Goal: Information Seeking & Learning: Learn about a topic

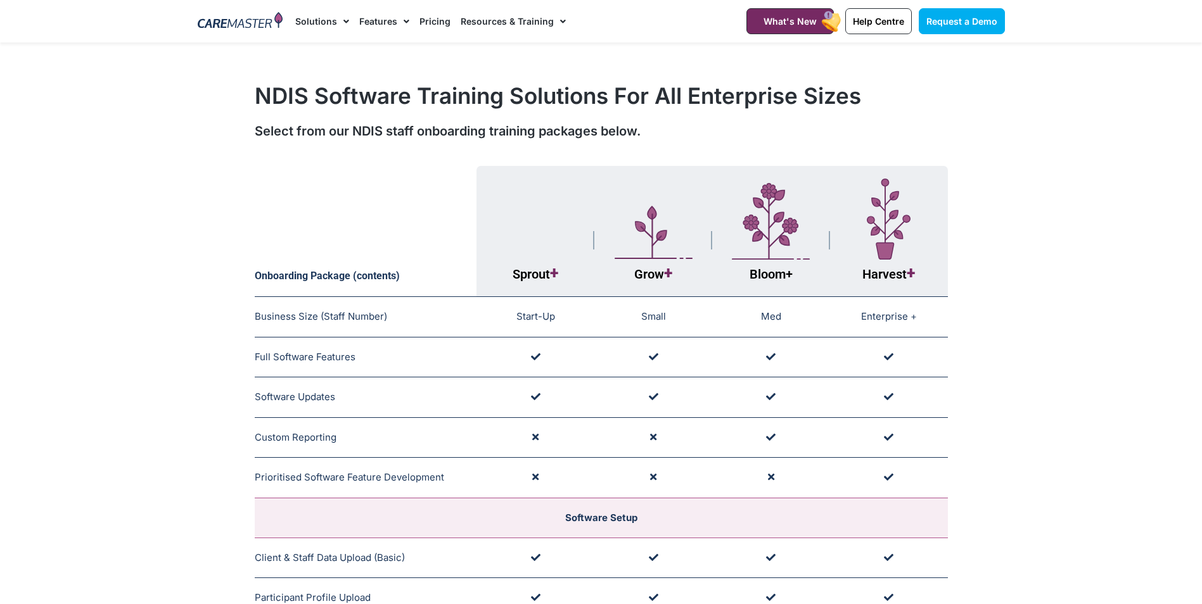
click at [428, 19] on link "Pricing" at bounding box center [434, 21] width 31 height 42
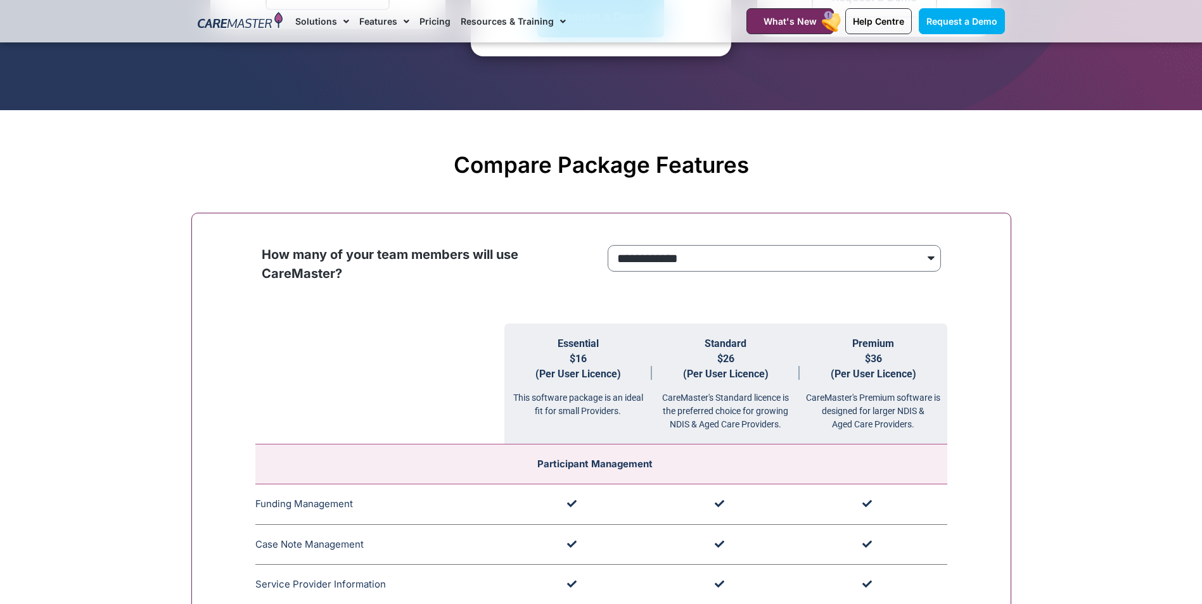
scroll to position [1077, 0]
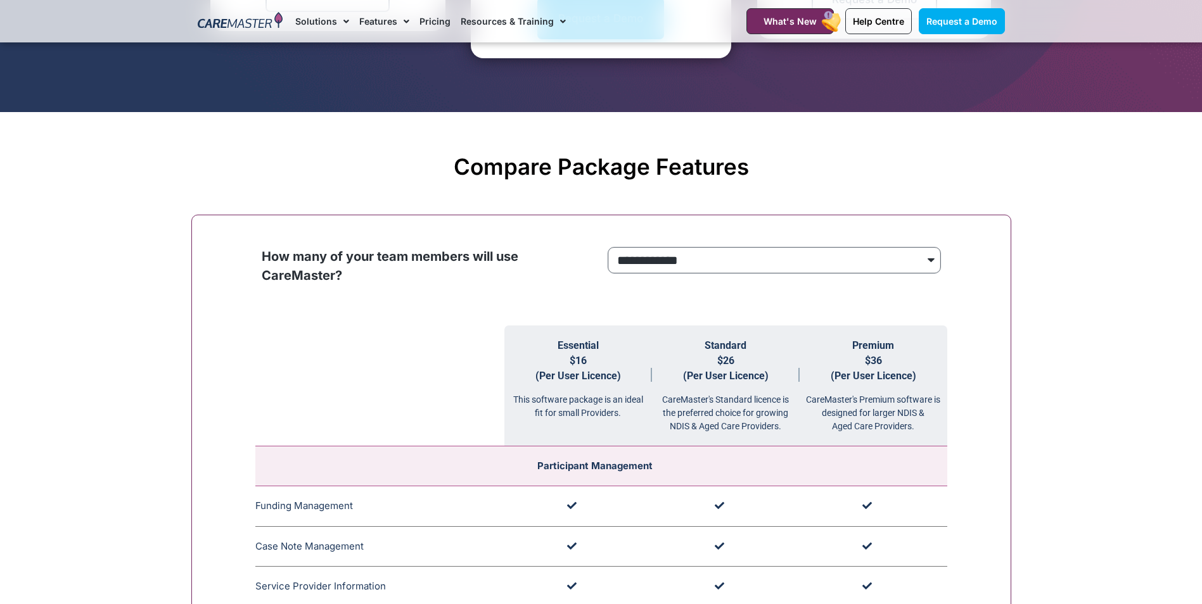
click at [934, 259] on select "**********" at bounding box center [773, 260] width 333 height 27
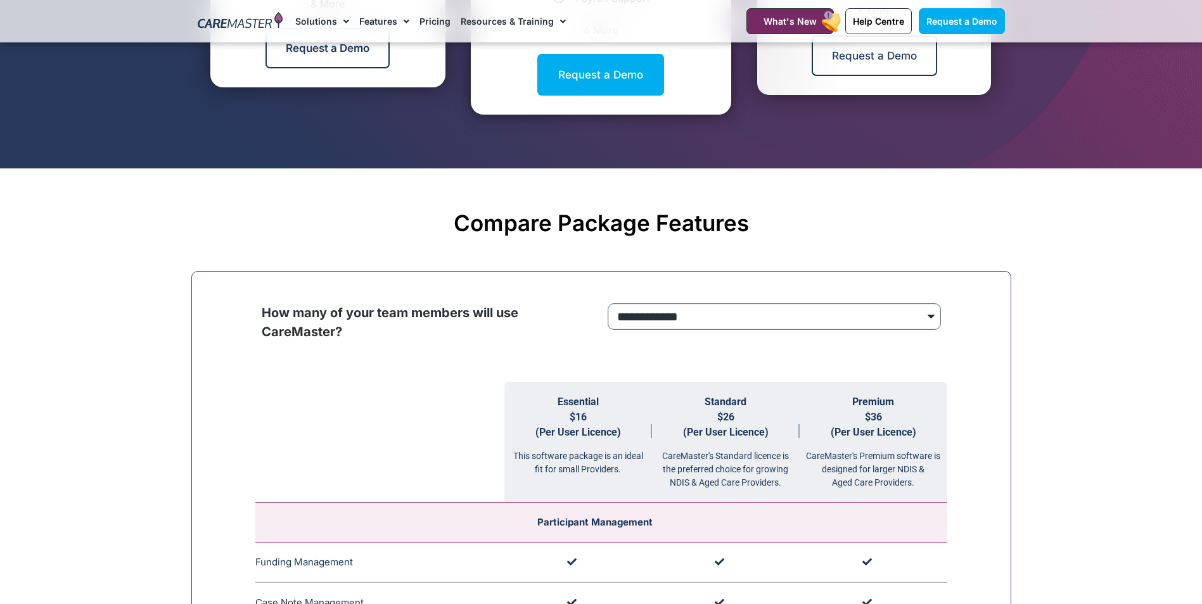
scroll to position [1140, 0]
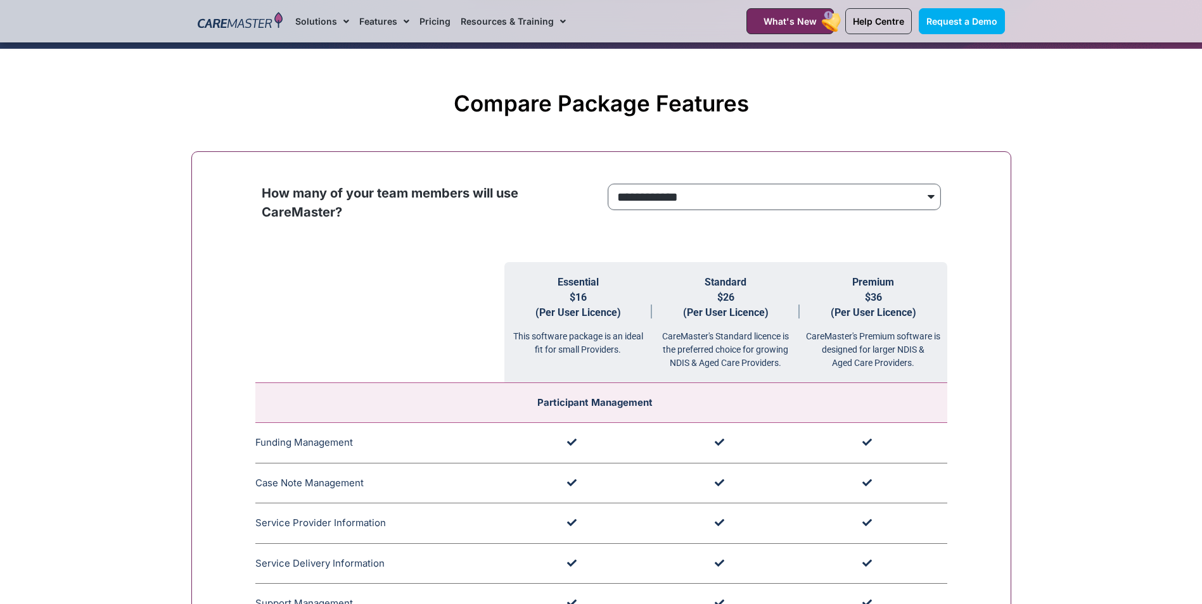
click at [927, 198] on select "**********" at bounding box center [773, 197] width 333 height 27
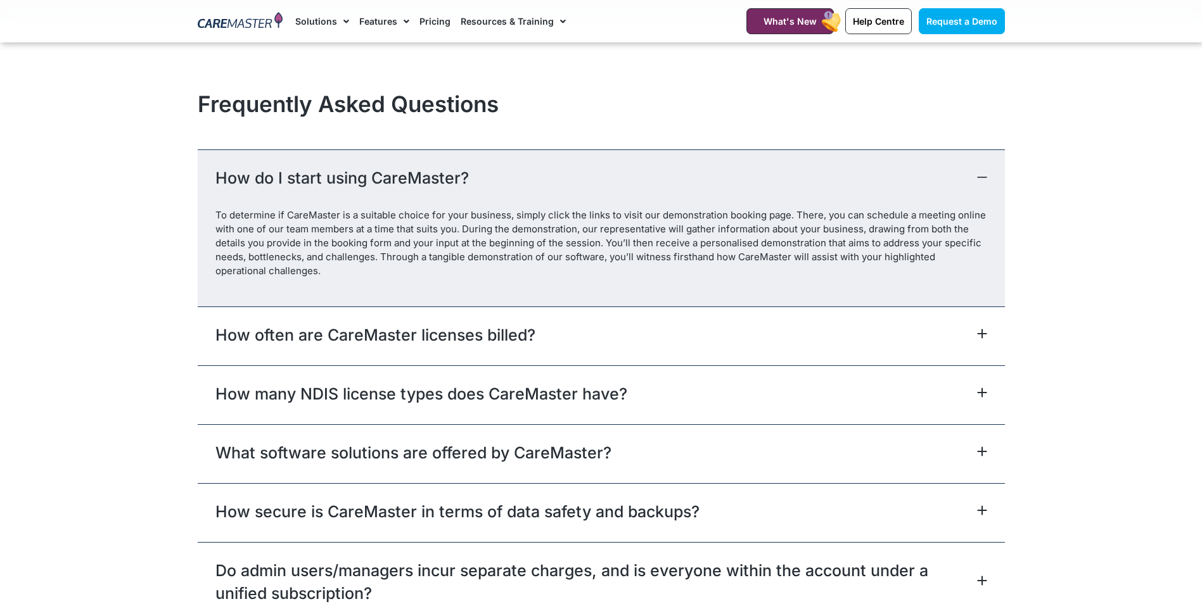
scroll to position [5574, 0]
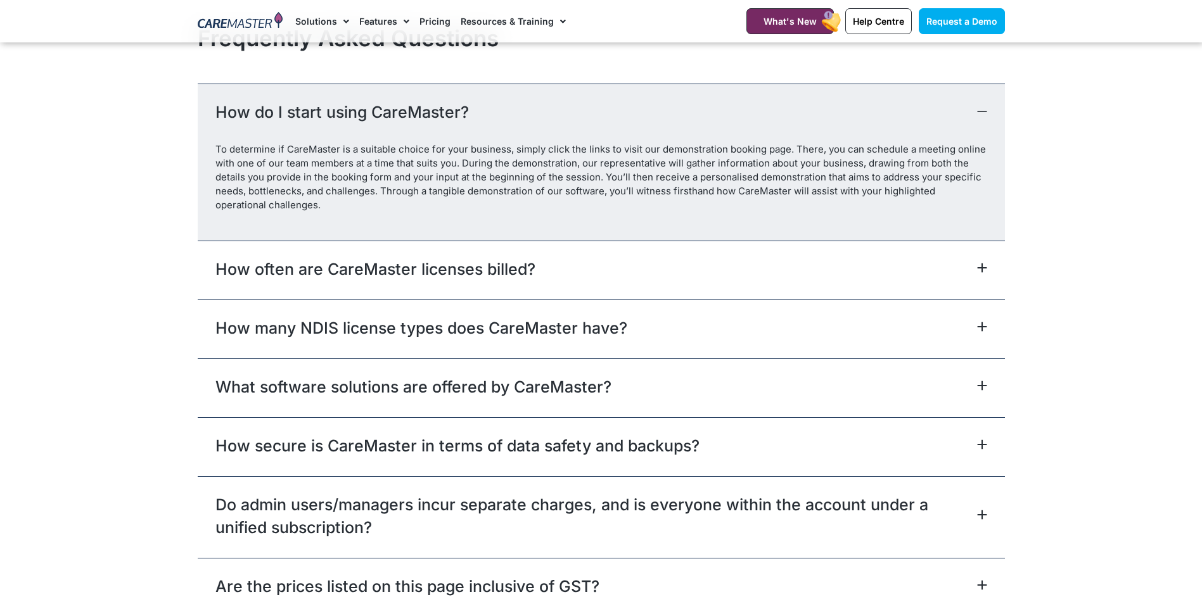
click at [633, 269] on div "How often are CareMaster licenses billed?" at bounding box center [601, 270] width 807 height 59
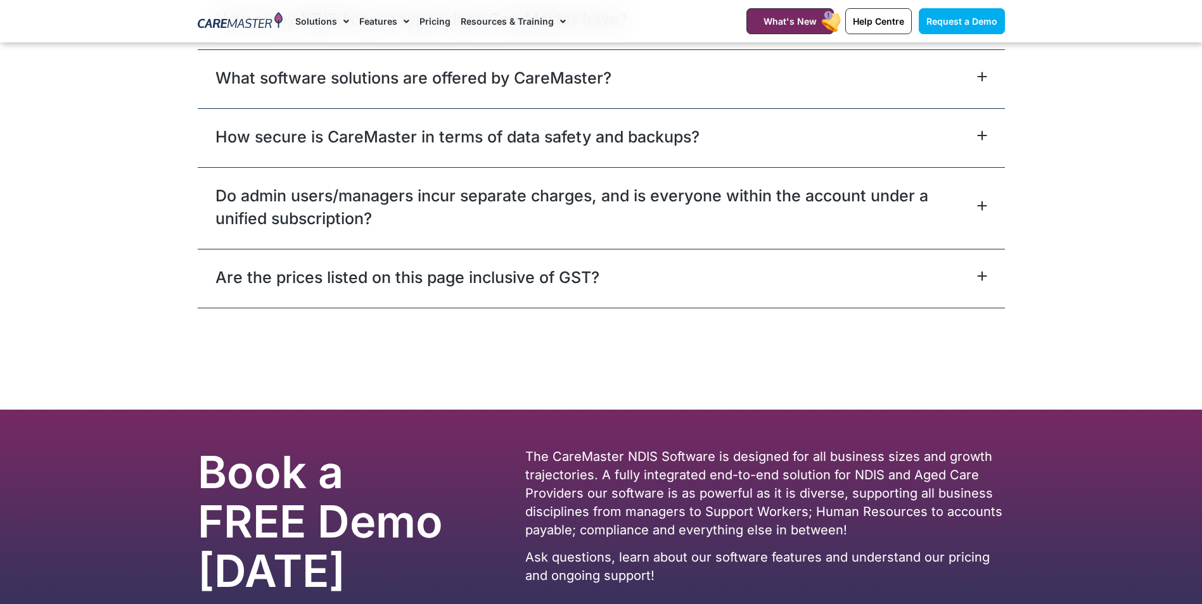
click at [548, 285] on link "Are the prices listed on this page inclusive of GST?" at bounding box center [407, 277] width 384 height 23
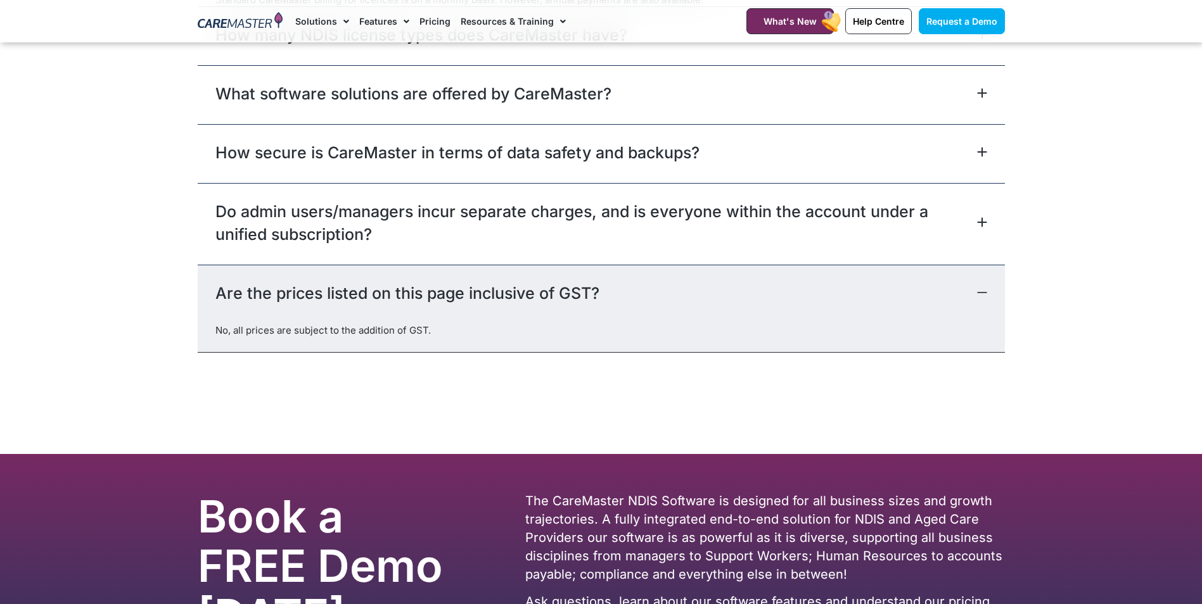
scroll to position [5785, 0]
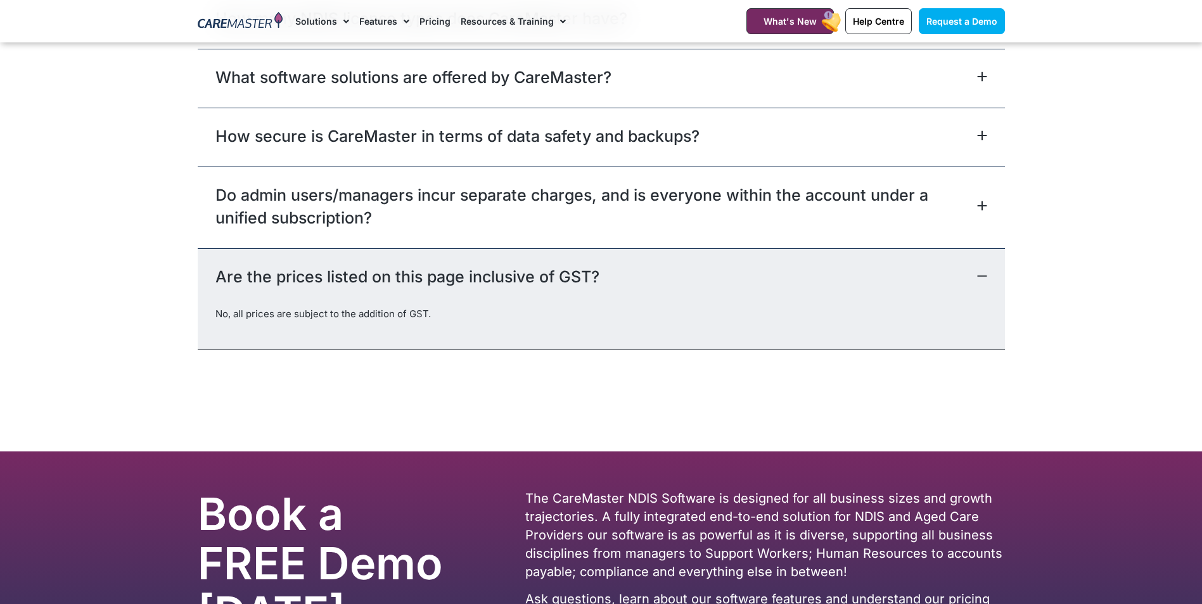
click at [521, 205] on link "Do admin users/managers incur separate charges, and is everyone within the acco…" at bounding box center [594, 207] width 758 height 46
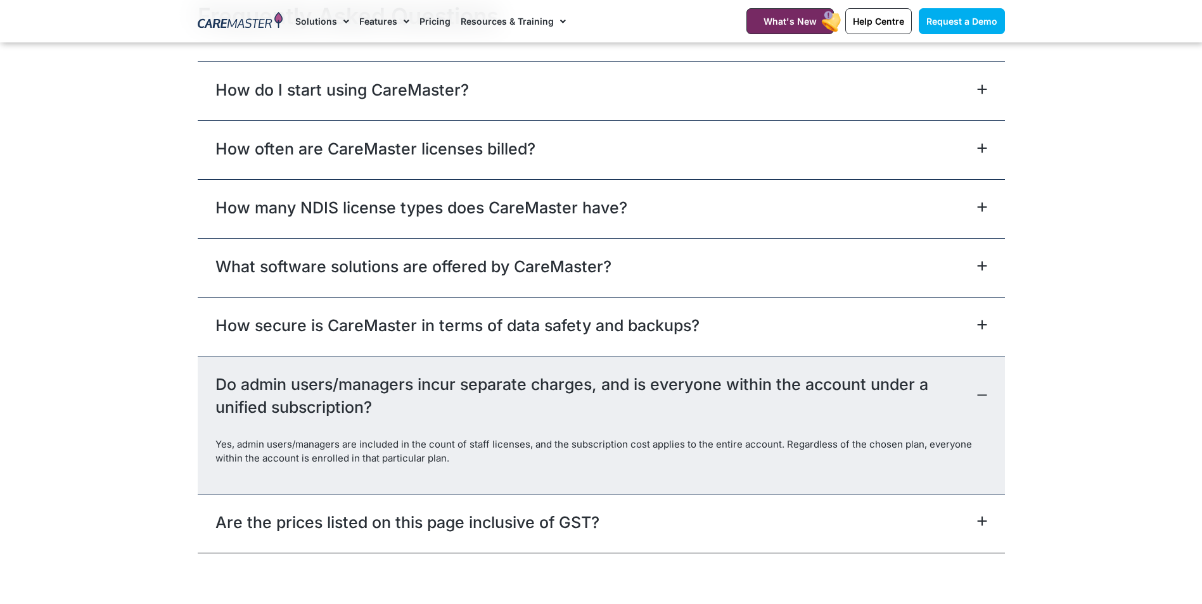
scroll to position [5595, 0]
click at [426, 329] on link "How secure is CareMaster in terms of data safety and backups?" at bounding box center [457, 326] width 484 height 23
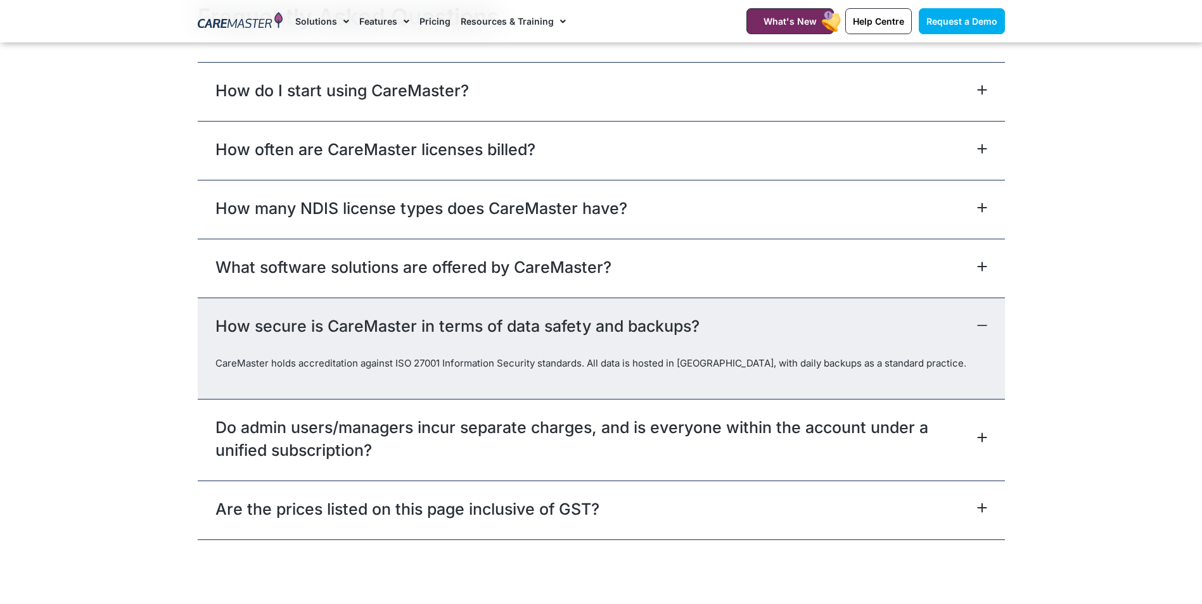
click at [445, 272] on link "What software solutions are offered by CareMaster?" at bounding box center [413, 267] width 396 height 23
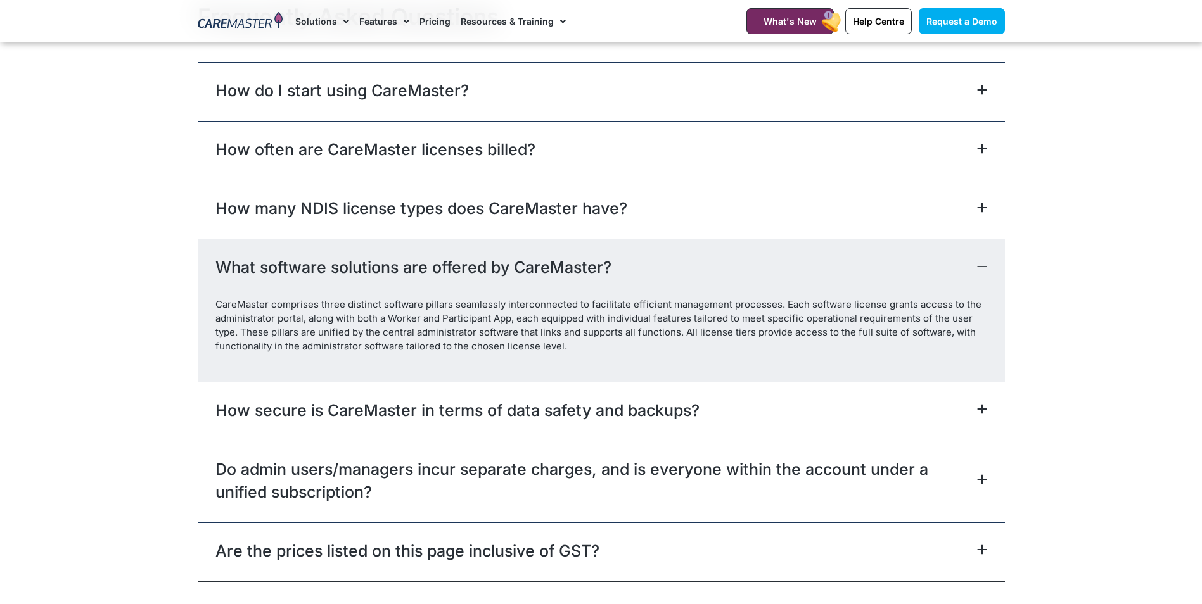
click at [75, 355] on section "Frequently Asked Questions How do I start using CareMaster? To determine if Car…" at bounding box center [601, 292] width 1202 height 591
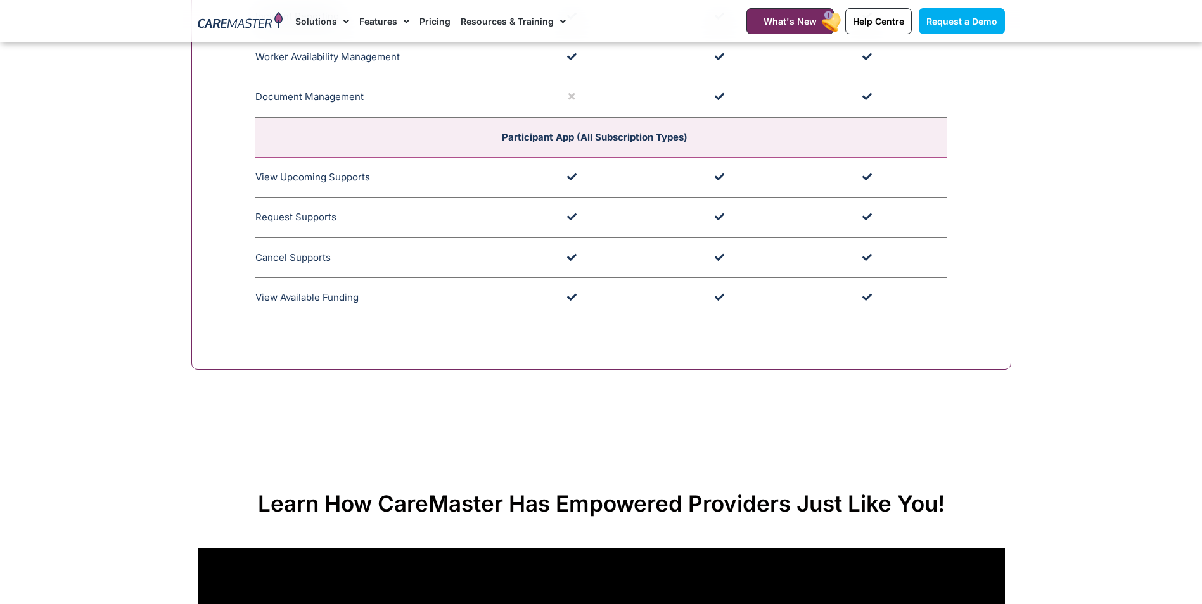
scroll to position [3632, 0]
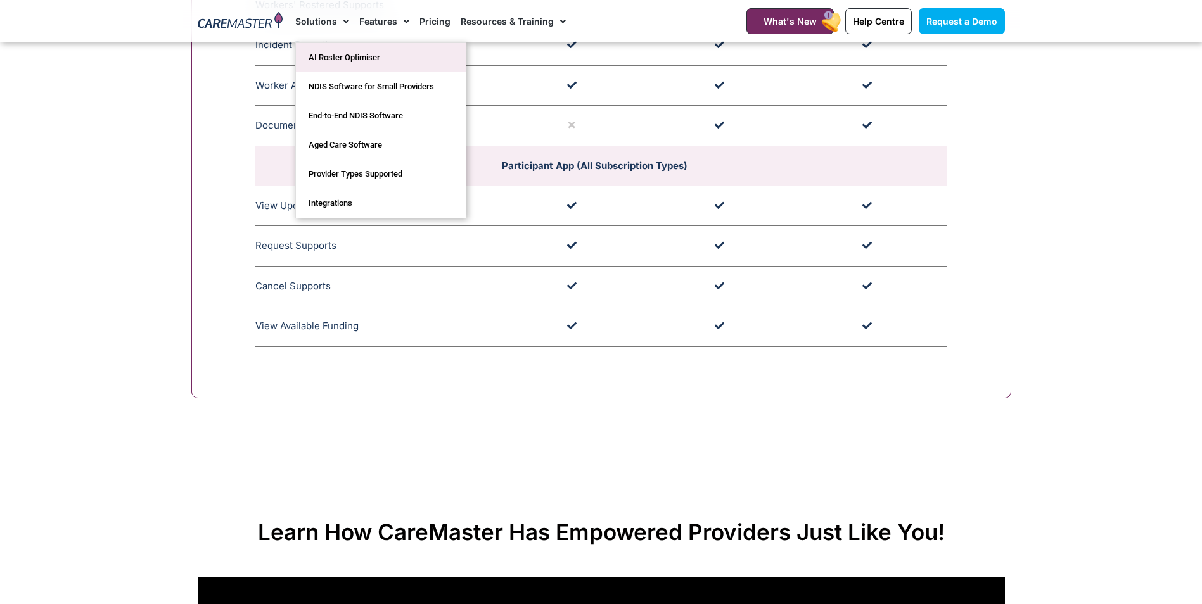
click at [336, 56] on link "AI Roster Optimiser" at bounding box center [381, 57] width 170 height 29
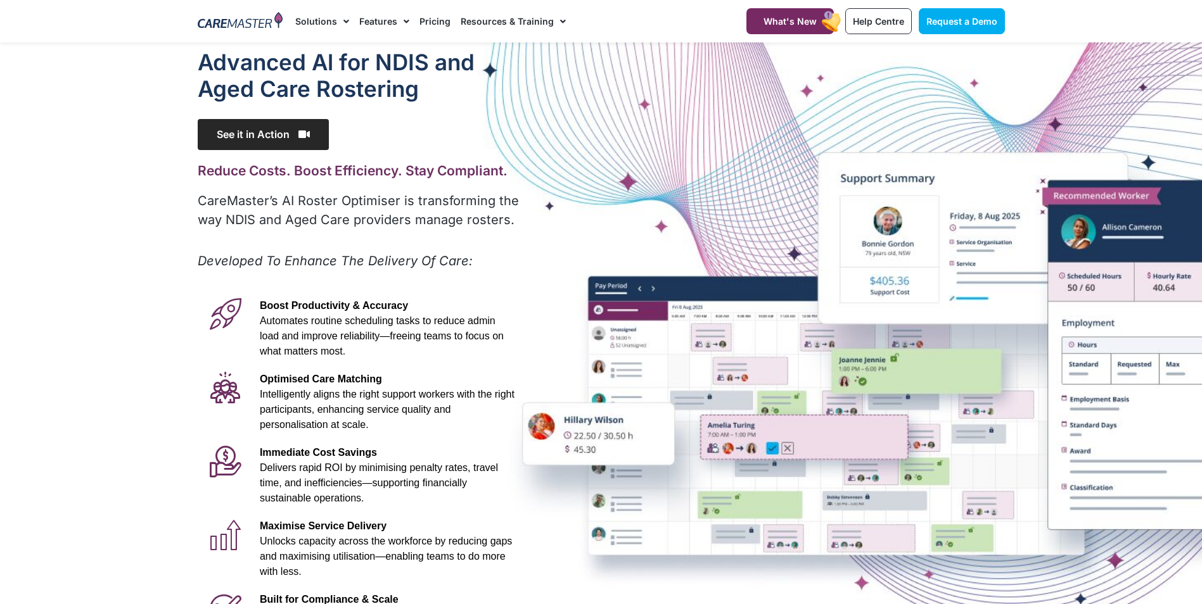
click at [266, 136] on span "See it in Action" at bounding box center [263, 134] width 131 height 31
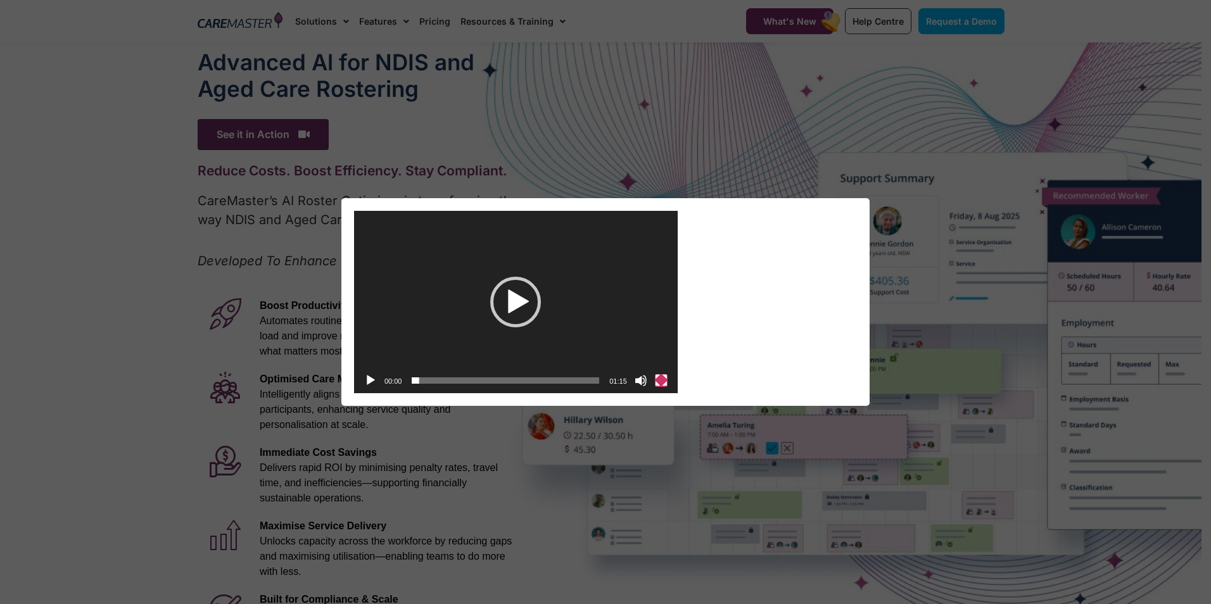
click at [659, 382] on button "Fullscreen" at bounding box center [661, 380] width 13 height 13
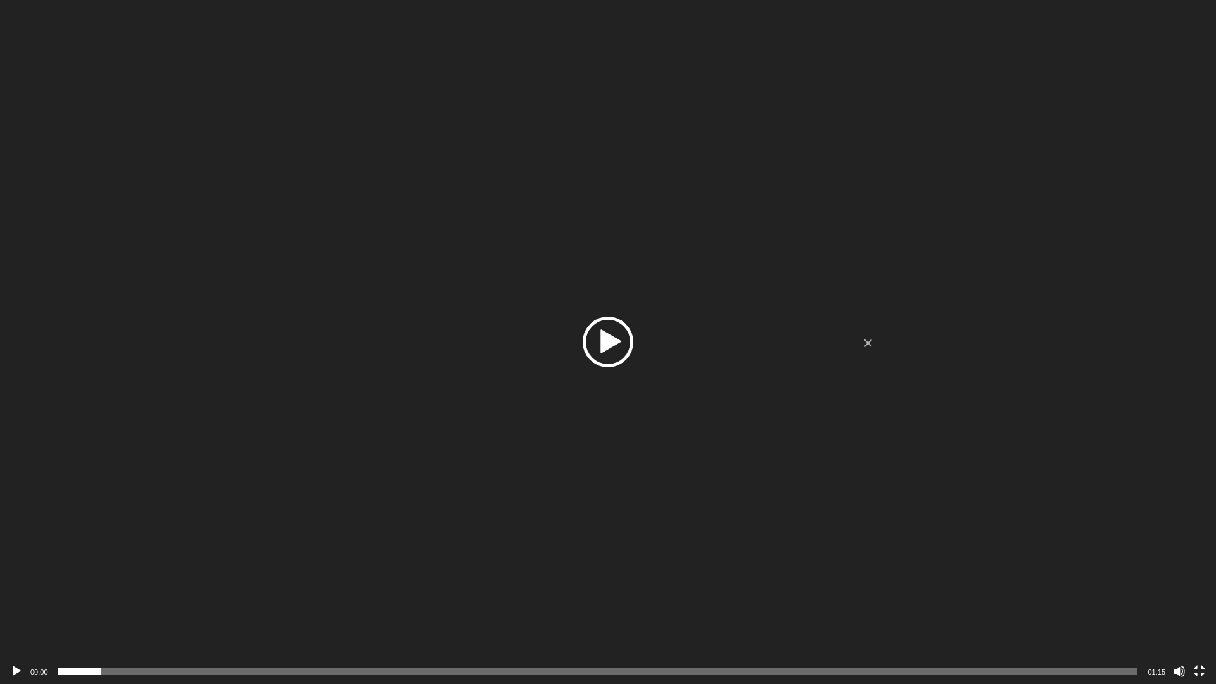
click at [610, 346] on div "Play" at bounding box center [608, 342] width 51 height 51
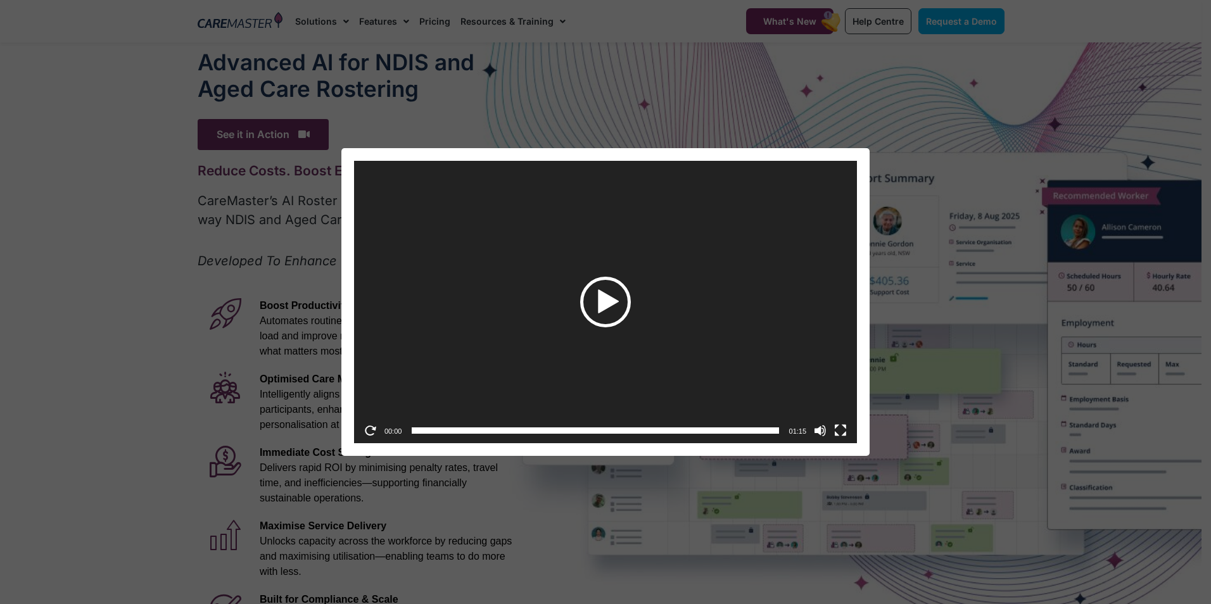
click at [608, 301] on div "Play" at bounding box center [605, 302] width 51 height 51
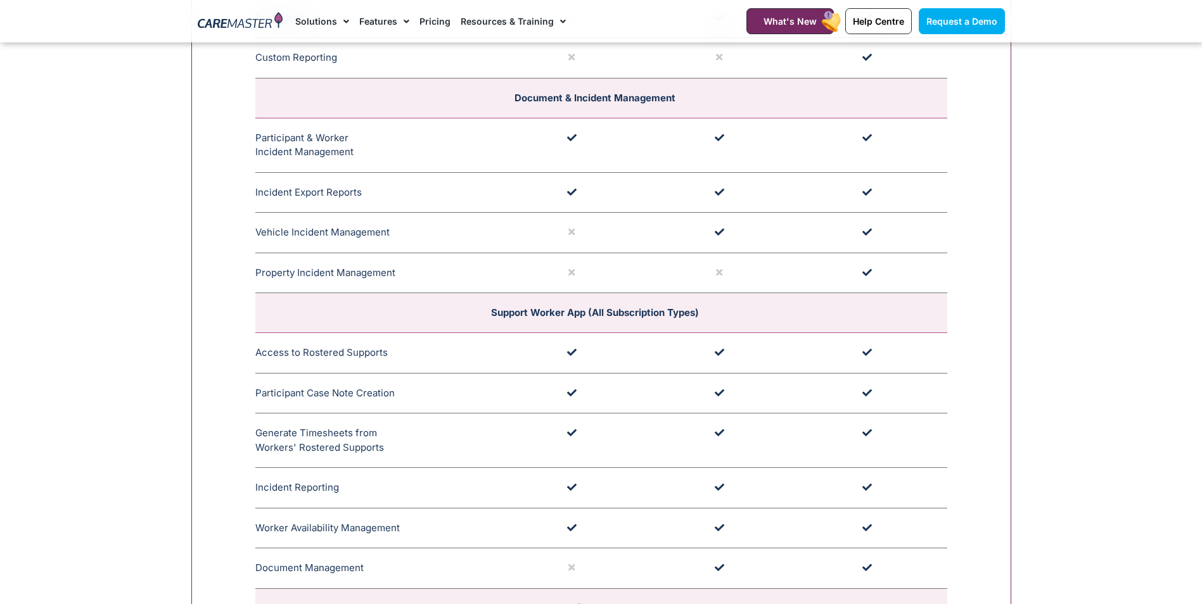
scroll to position [3189, 0]
